Goal: Navigation & Orientation: Go to known website

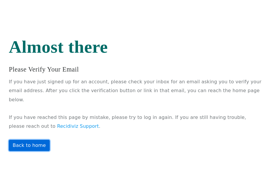
click at [29, 142] on link "Back to home" at bounding box center [29, 145] width 41 height 11
